Goal: Find specific page/section: Find specific page/section

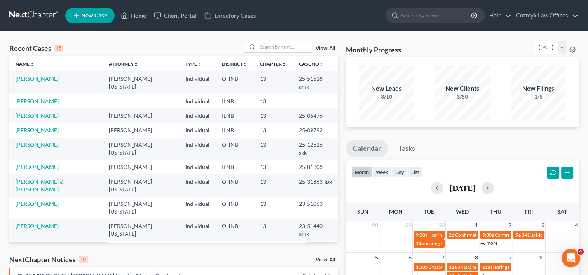
click at [43, 98] on link "[PERSON_NAME]" at bounding box center [37, 101] width 43 height 7
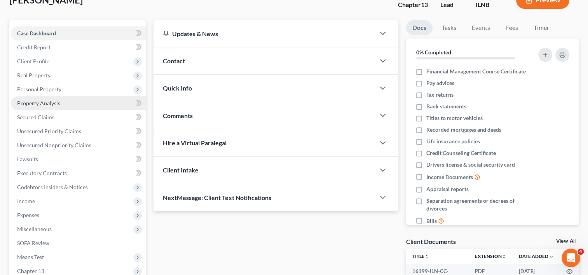
scroll to position [78, 0]
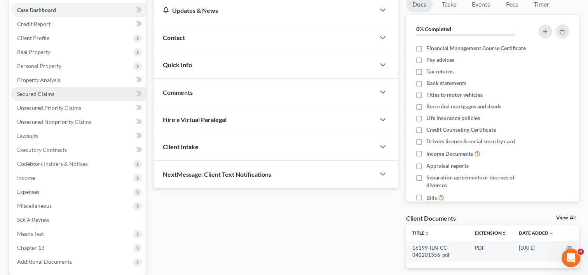
click at [48, 93] on span "Secured Claims" at bounding box center [35, 94] width 37 height 7
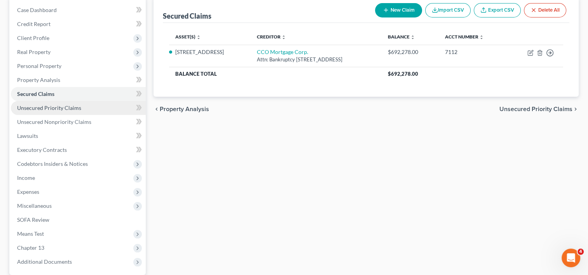
click at [52, 107] on span "Unsecured Priority Claims" at bounding box center [49, 107] width 64 height 7
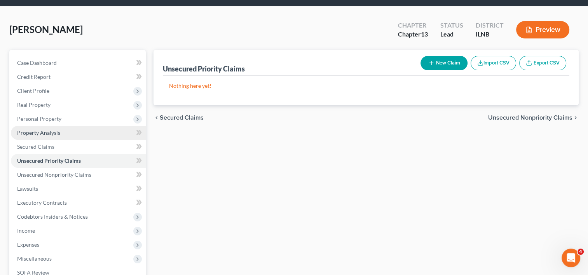
scroll to position [39, 0]
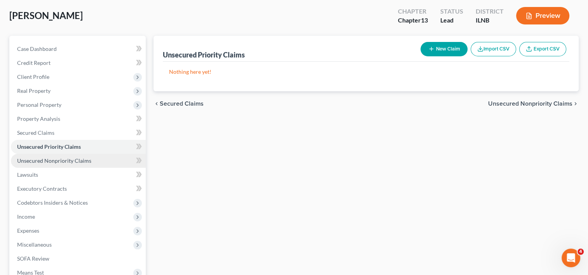
click at [53, 160] on span "Unsecured Nonpriority Claims" at bounding box center [54, 160] width 74 height 7
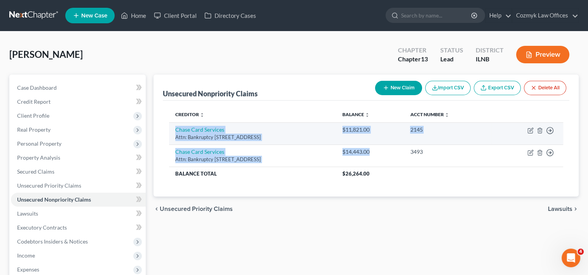
drag, startPoint x: 403, startPoint y: 152, endPoint x: 169, endPoint y: 126, distance: 235.3
click at [169, 126] on tbody "Chase Card Services Attn: Bankruptcy [STREET_ADDRESS] $11,821.00 2145 Move to D…" at bounding box center [366, 151] width 394 height 58
click at [330, 139] on div "Attn: Bankruptcy [STREET_ADDRESS]" at bounding box center [252, 137] width 155 height 7
drag, startPoint x: 401, startPoint y: 146, endPoint x: 172, endPoint y: 129, distance: 229.4
click at [172, 129] on tbody "Chase Card Services Attn: Bankruptcy [STREET_ADDRESS] $11,821.00 2145 Move to D…" at bounding box center [366, 151] width 394 height 58
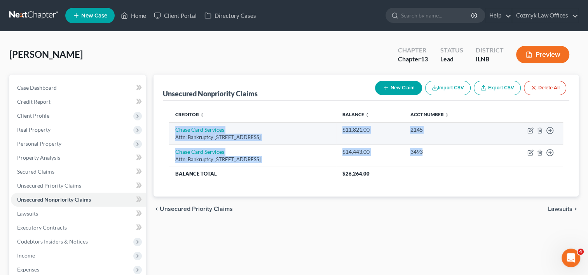
click at [336, 142] on td "Chase Card Services Attn: Bankruptcy [STREET_ADDRESS]" at bounding box center [252, 133] width 167 height 22
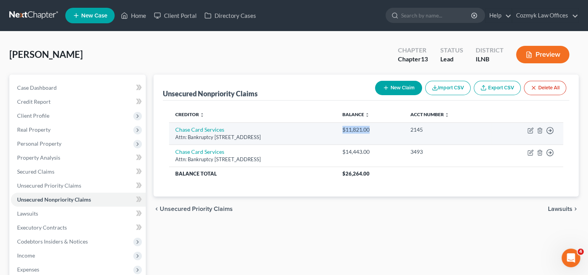
drag, startPoint x: 372, startPoint y: 131, endPoint x: 412, endPoint y: 130, distance: 39.6
click at [404, 130] on td "$11,821.00" at bounding box center [370, 133] width 68 height 22
drag, startPoint x: 412, startPoint y: 130, endPoint x: 373, endPoint y: 141, distance: 40.4
click at [373, 141] on td "$11,821.00" at bounding box center [370, 133] width 68 height 22
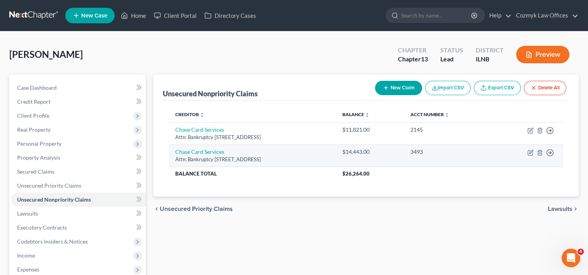
click at [336, 155] on td "Chase Card Services Attn: Bankruptcy [STREET_ADDRESS]" at bounding box center [252, 155] width 167 height 22
drag, startPoint x: 373, startPoint y: 151, endPoint x: 404, endPoint y: 151, distance: 31.1
click at [404, 151] on td "$14,443.00" at bounding box center [370, 155] width 68 height 22
drag, startPoint x: 404, startPoint y: 151, endPoint x: 363, endPoint y: 159, distance: 41.8
click at [336, 159] on td "Chase Card Services Attn: Bankruptcy [STREET_ADDRESS]" at bounding box center [252, 155] width 167 height 22
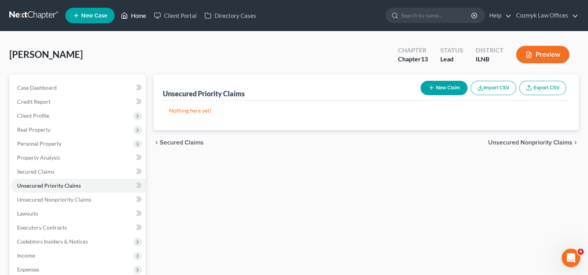
click at [129, 17] on link "Home" at bounding box center [133, 16] width 33 height 14
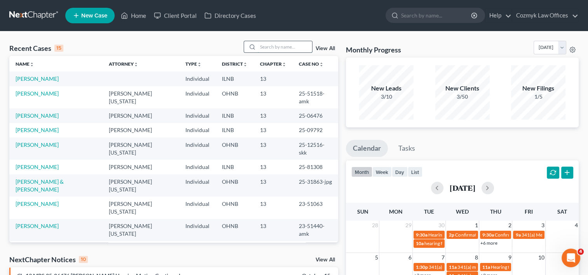
click at [266, 47] on input "search" at bounding box center [285, 46] width 54 height 11
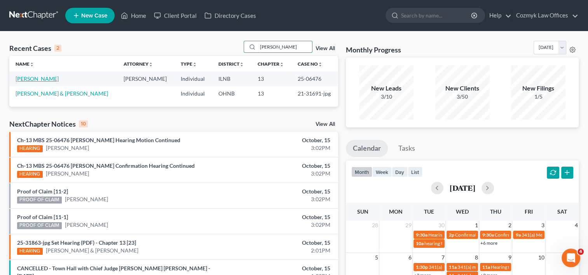
type input "[PERSON_NAME]"
click at [50, 81] on link "[PERSON_NAME]" at bounding box center [37, 78] width 43 height 7
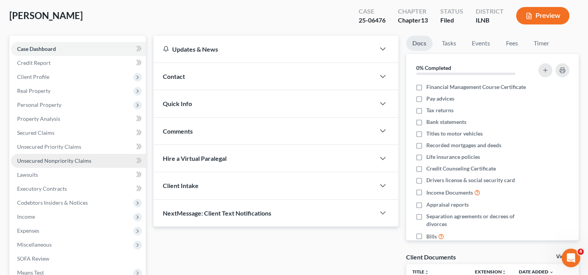
click at [51, 160] on span "Unsecured Nonpriority Claims" at bounding box center [54, 160] width 74 height 7
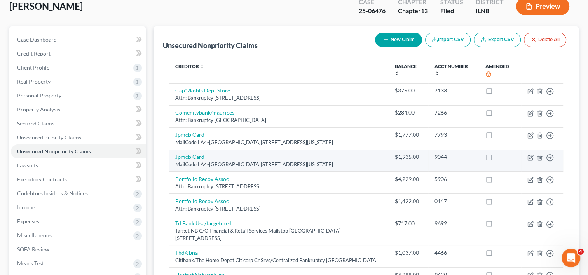
scroll to position [35, 0]
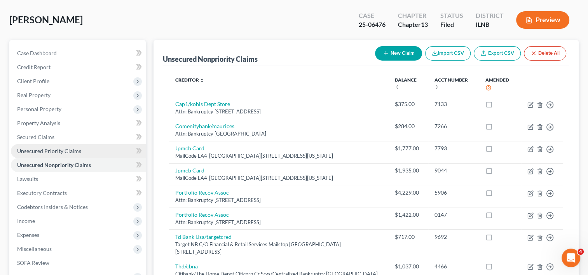
click at [52, 150] on span "Unsecured Priority Claims" at bounding box center [49, 151] width 64 height 7
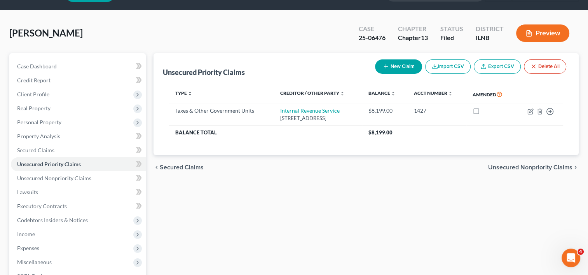
scroll to position [39, 0]
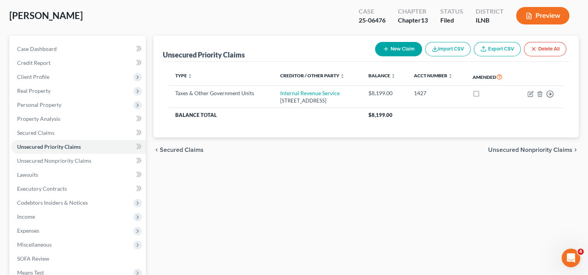
click at [380, 209] on div "Unsecured Priority Claims New Claim Import CSV Export CSV Delete All Type expan…" at bounding box center [366, 197] width 433 height 323
